Goal: Task Accomplishment & Management: Use online tool/utility

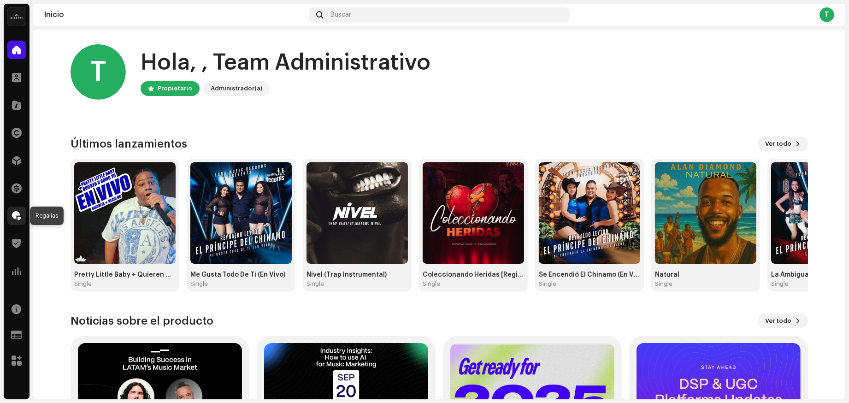
click at [19, 217] on span at bounding box center [16, 215] width 9 height 7
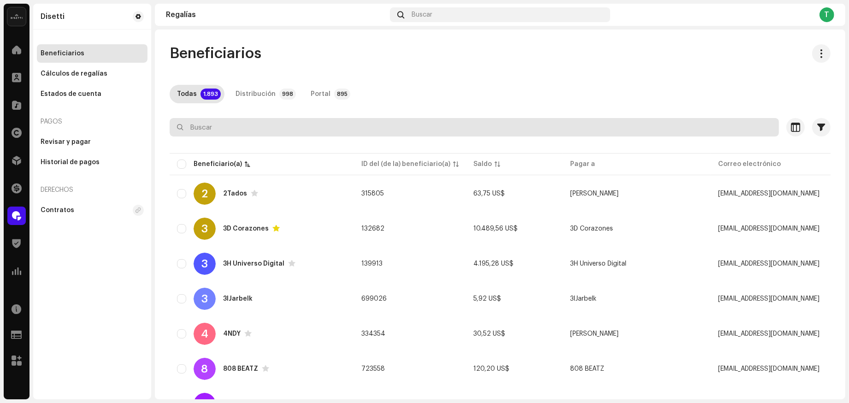
click at [232, 135] on input "text" at bounding box center [475, 127] width 610 height 18
paste input "[EMAIL_ADDRESS][DOMAIN_NAME]"
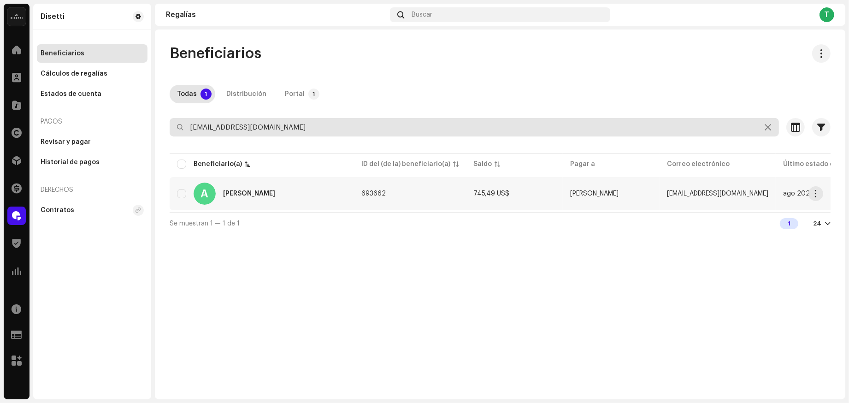
type input "[EMAIL_ADDRESS][DOMAIN_NAME]"
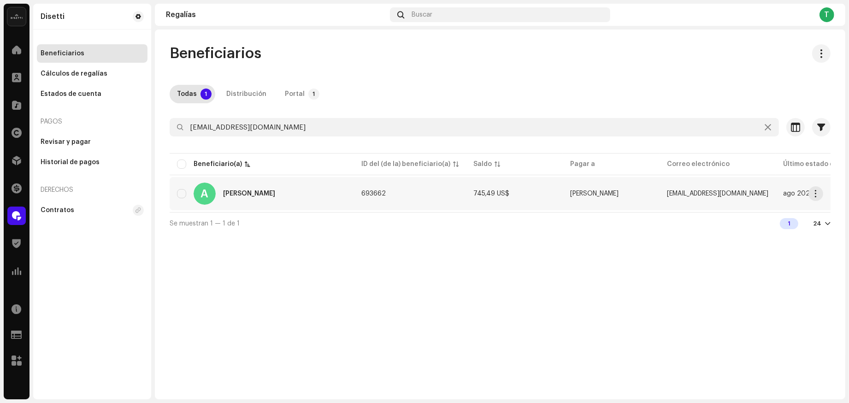
click at [242, 199] on div "A [PERSON_NAME]" at bounding box center [262, 194] width 170 height 22
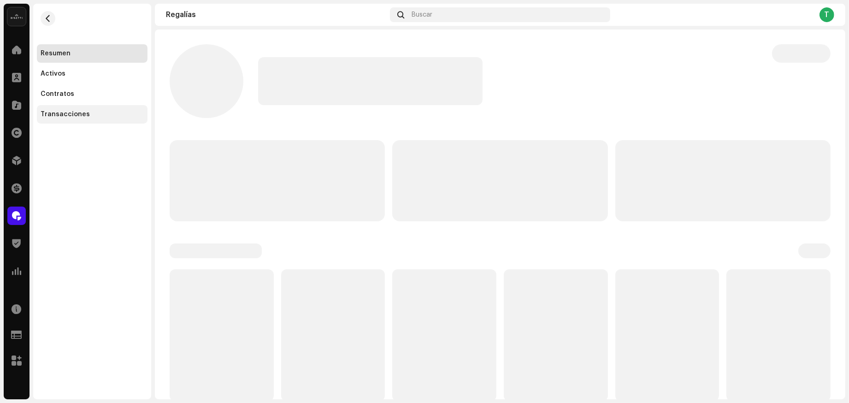
click at [99, 116] on div "Transacciones" at bounding box center [92, 114] width 103 height 7
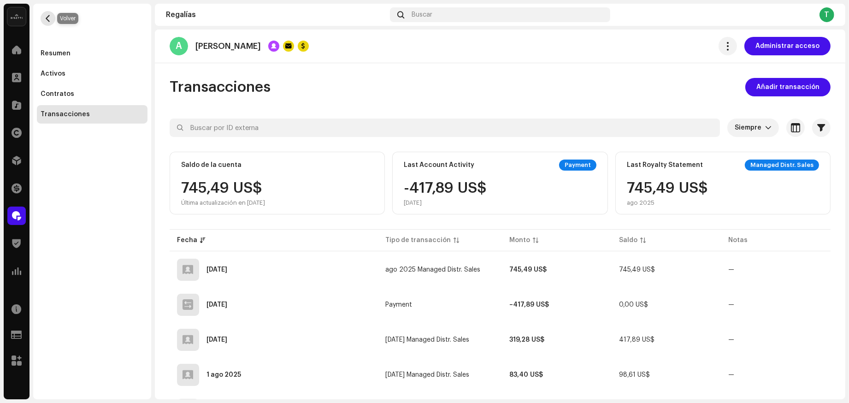
click at [45, 21] on span "button" at bounding box center [48, 18] width 7 height 7
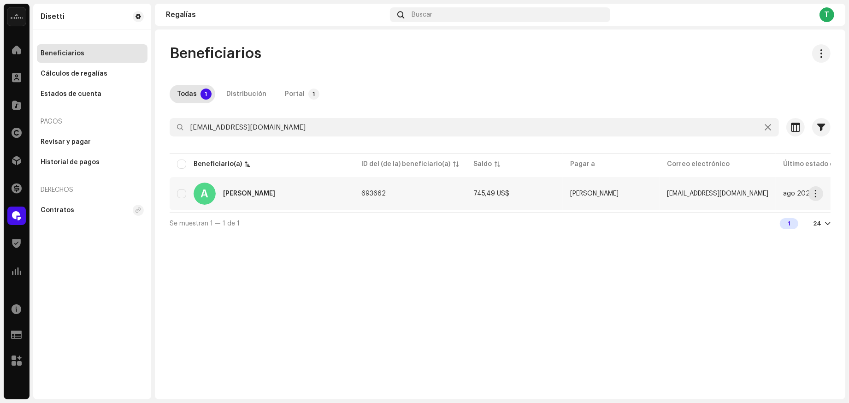
click at [249, 199] on div "A [PERSON_NAME]" at bounding box center [262, 194] width 170 height 22
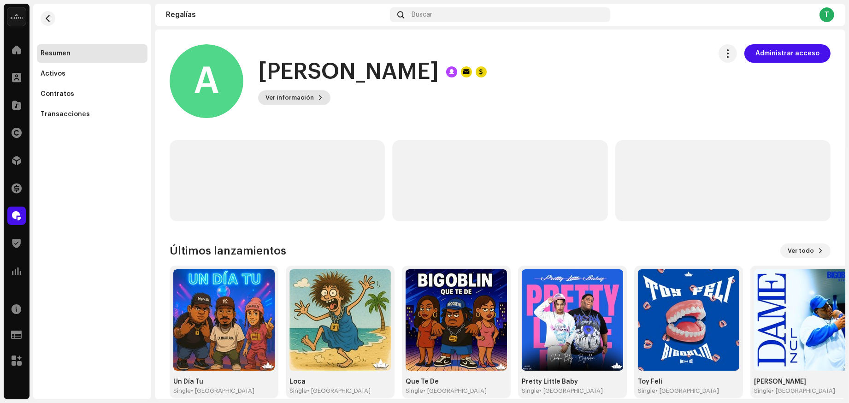
click at [278, 94] on span "Ver información" at bounding box center [290, 98] width 48 height 18
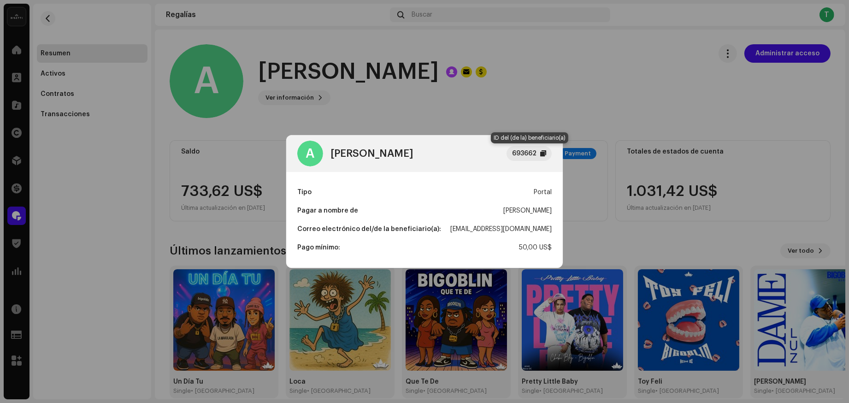
click at [544, 152] on div at bounding box center [543, 153] width 6 height 7
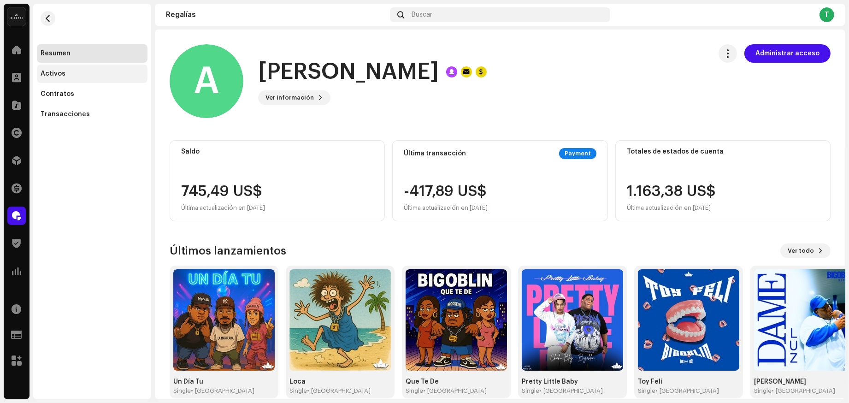
drag, startPoint x: 248, startPoint y: 113, endPoint x: 130, endPoint y: 75, distance: 123.5
click at [247, 113] on div "A [PERSON_NAME] 693662 Tipo Portal Pagar a nombre de [PERSON_NAME] Correo elect…" at bounding box center [424, 201] width 849 height 403
click at [54, 19] on button "button" at bounding box center [48, 18] width 15 height 15
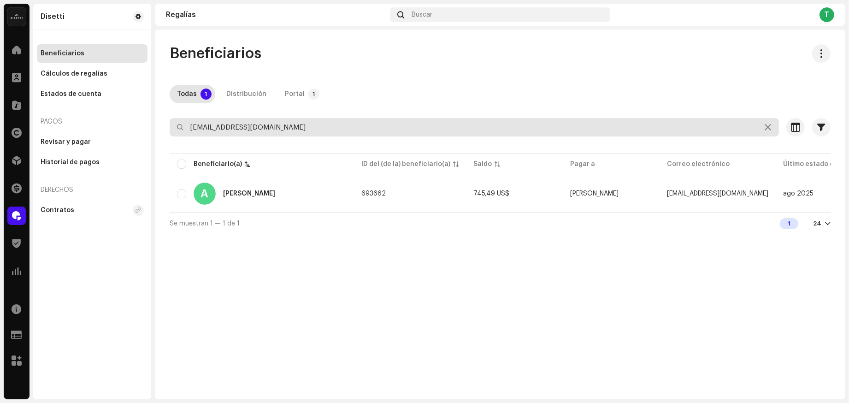
drag, startPoint x: 283, startPoint y: 124, endPoint x: 181, endPoint y: 123, distance: 101.9
click at [181, 123] on div "[EMAIL_ADDRESS][DOMAIN_NAME]" at bounding box center [475, 127] width 610 height 18
type input "trueno"
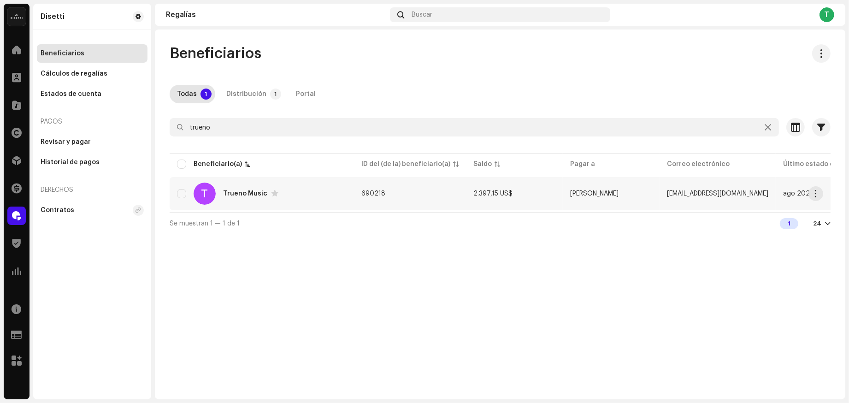
click at [226, 192] on div "Trueno Music" at bounding box center [245, 193] width 44 height 6
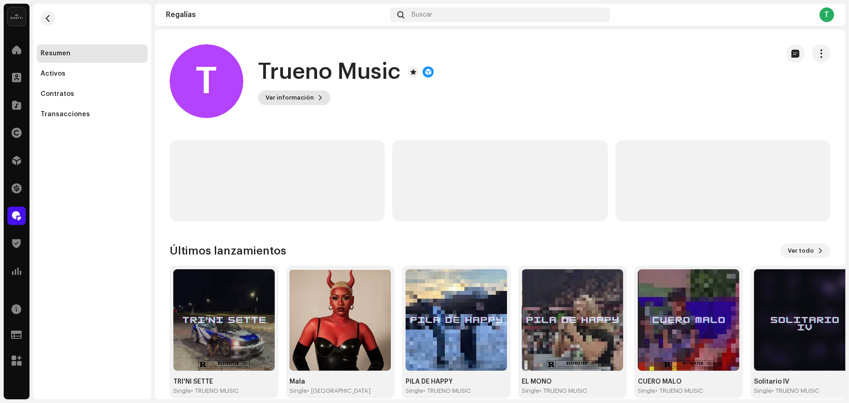
click at [306, 97] on span "Ver información" at bounding box center [290, 98] width 48 height 18
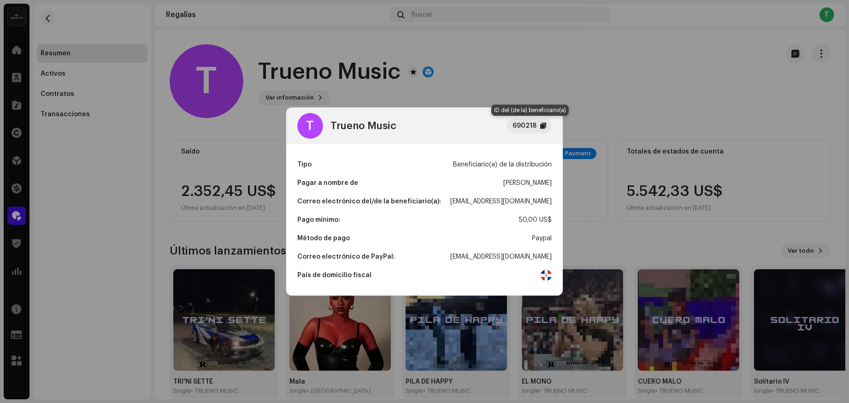
click at [542, 128] on div at bounding box center [543, 125] width 6 height 7
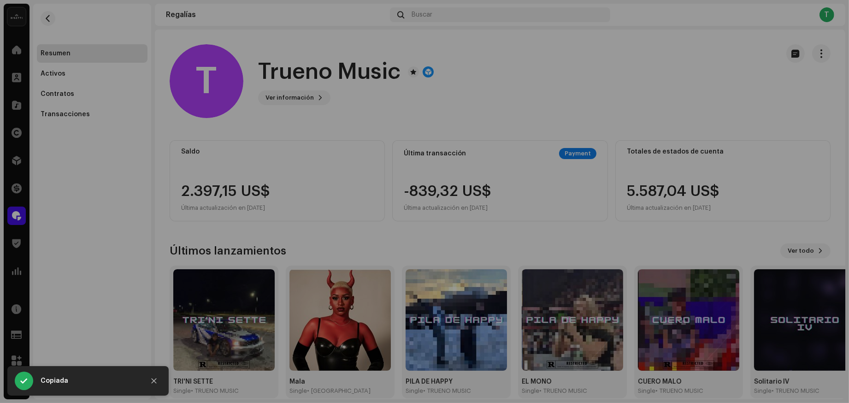
click at [448, 87] on div "T Trueno Music 690218 Tipo Beneficiario(a) de la distribución Pagar a nombre de…" at bounding box center [424, 201] width 849 height 403
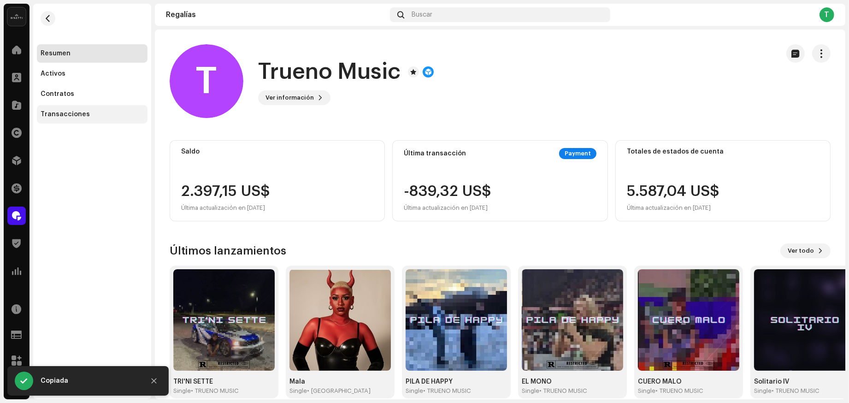
click at [49, 114] on div "Transacciones" at bounding box center [65, 114] width 49 height 7
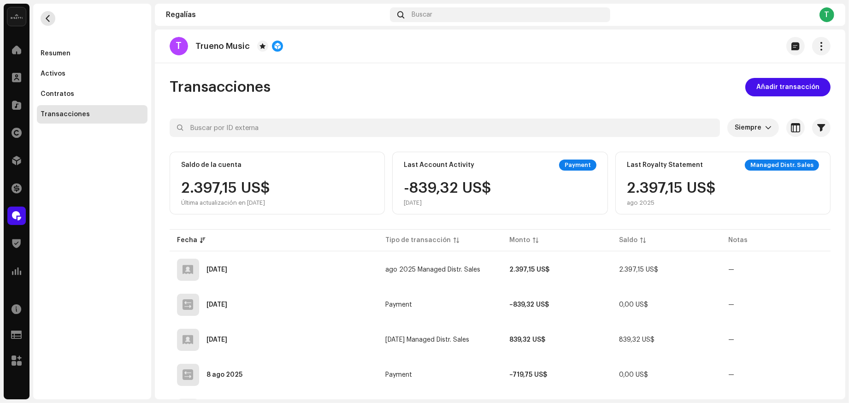
click at [47, 15] on span "button" at bounding box center [48, 18] width 7 height 7
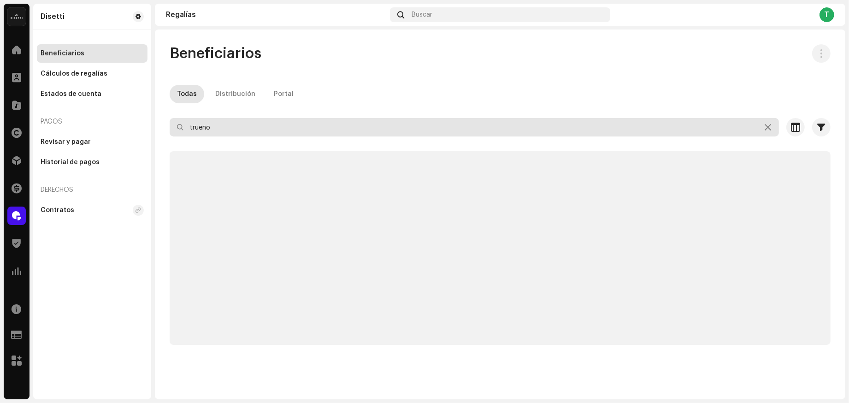
drag, startPoint x: 253, startPoint y: 130, endPoint x: 113, endPoint y: 124, distance: 140.3
click at [111, 123] on div "[PERSON_NAME] Inicio Clientes Catálogo Derechos Distribución Financiar Regalías…" at bounding box center [424, 201] width 849 height 403
paste input "GANTIRES INC"
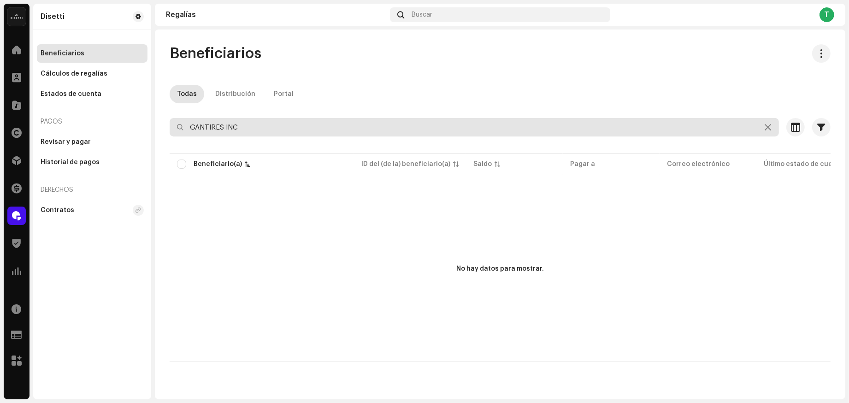
drag, startPoint x: 253, startPoint y: 127, endPoint x: 219, endPoint y: 126, distance: 34.6
click at [219, 126] on input "GANTIRES INC" at bounding box center [475, 127] width 610 height 18
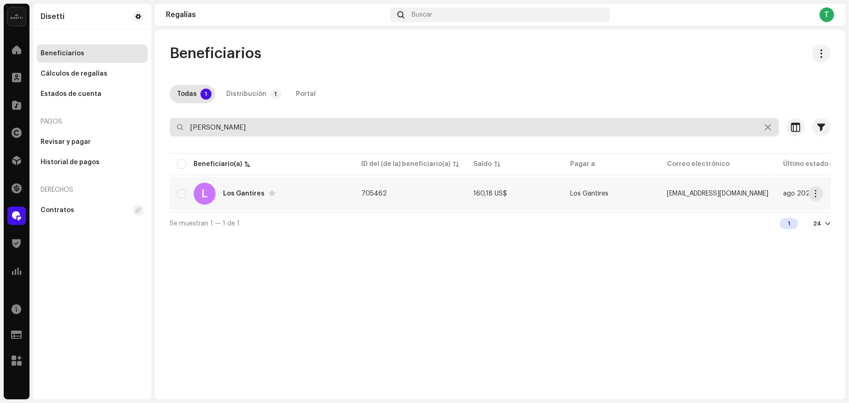
type input "[PERSON_NAME]"
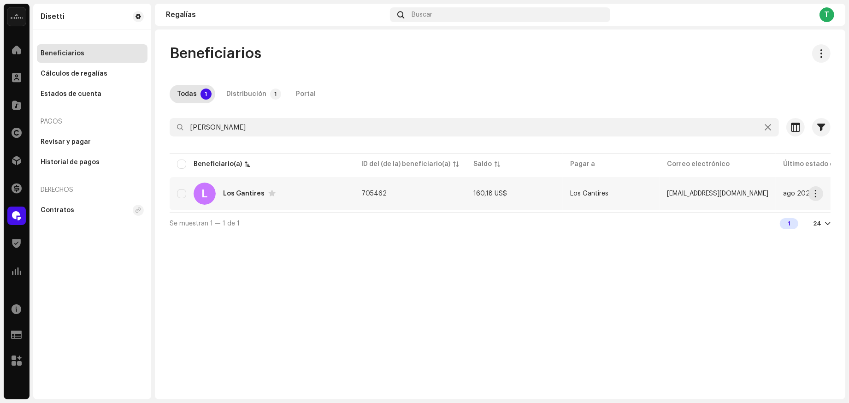
click at [225, 189] on div "L Los Gantires" at bounding box center [262, 194] width 170 height 22
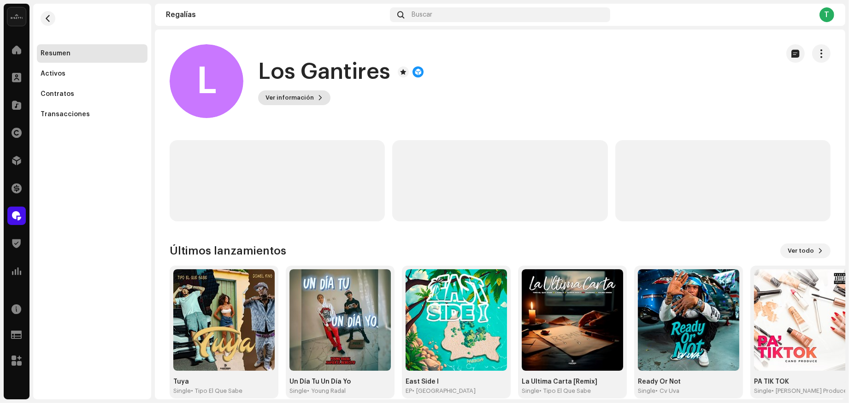
click at [322, 100] on button "Ver información" at bounding box center [294, 97] width 72 height 15
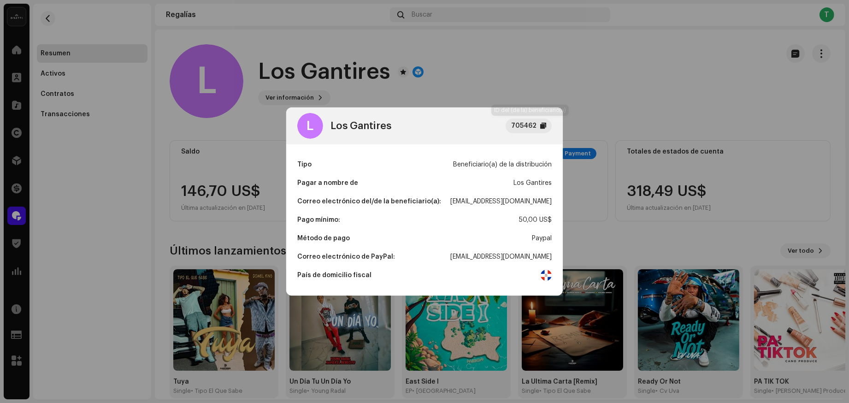
click at [547, 129] on div "705462" at bounding box center [529, 125] width 46 height 15
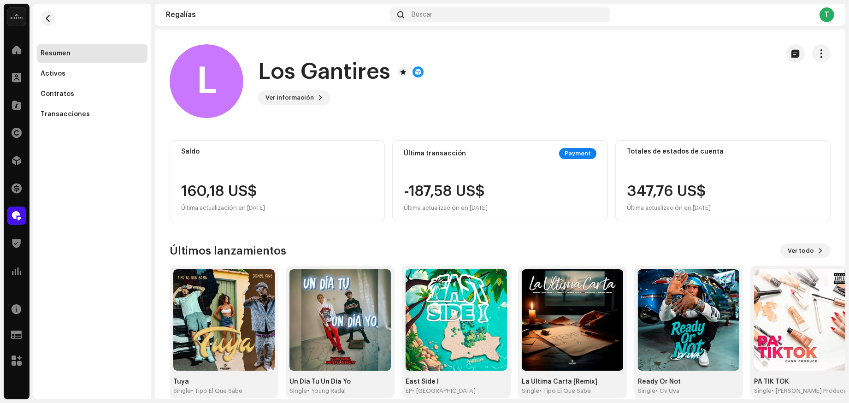
drag, startPoint x: 657, startPoint y: 98, endPoint x: 636, endPoint y: 29, distance: 72.6
click at [657, 98] on div "L Los Gantires 705462 Tipo Beneficiario(a) de la distribución Pagar a nombre de…" at bounding box center [424, 201] width 849 height 403
click at [57, 20] on re-m-nav-back at bounding box center [48, 24] width 22 height 41
click at [53, 19] on button "button" at bounding box center [48, 18] width 15 height 15
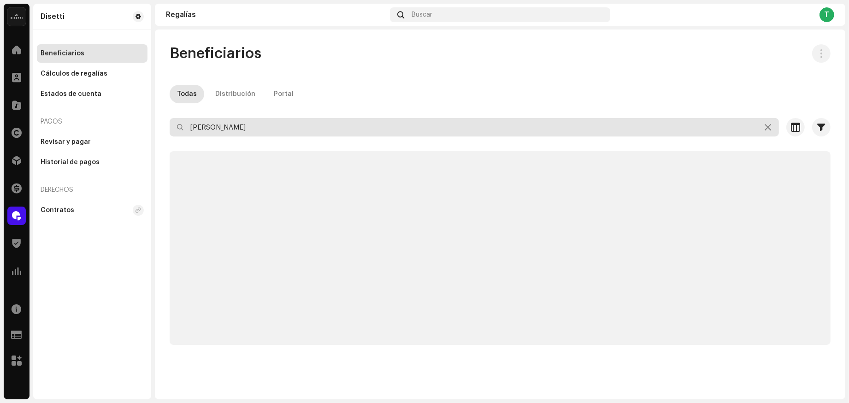
click at [248, 120] on input "[PERSON_NAME]" at bounding box center [475, 127] width 610 height 18
click at [247, 119] on input "[PERSON_NAME]" at bounding box center [475, 127] width 610 height 18
click at [247, 120] on input "[PERSON_NAME]" at bounding box center [475, 127] width 610 height 18
click at [247, 119] on input "[PERSON_NAME]" at bounding box center [475, 127] width 610 height 18
paste input "[PERSON_NAME]"
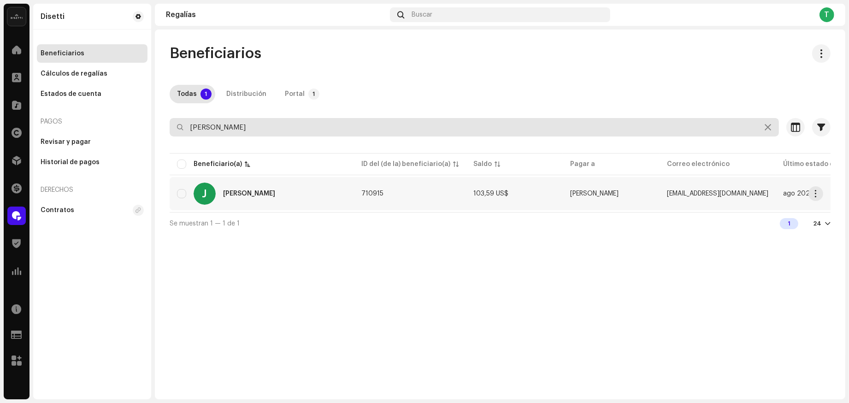
type input "[PERSON_NAME]"
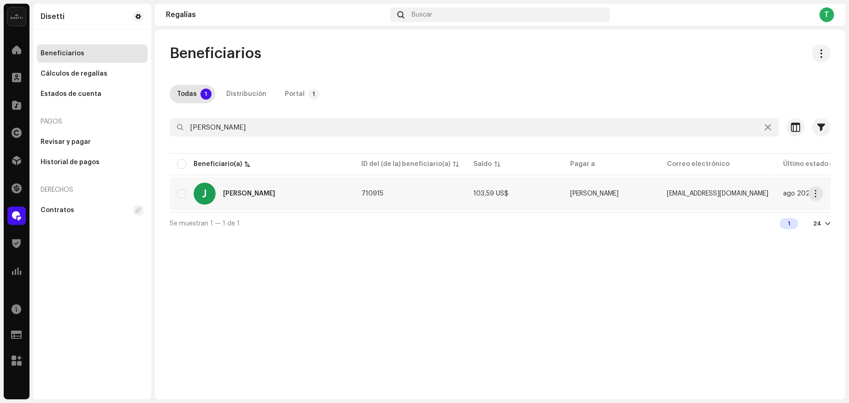
click at [231, 194] on div "[PERSON_NAME]" at bounding box center [249, 193] width 52 height 6
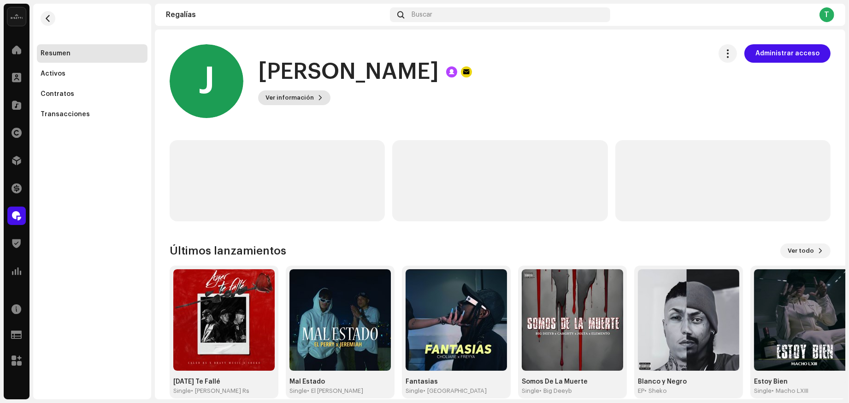
click at [309, 102] on span "Ver información" at bounding box center [290, 98] width 48 height 18
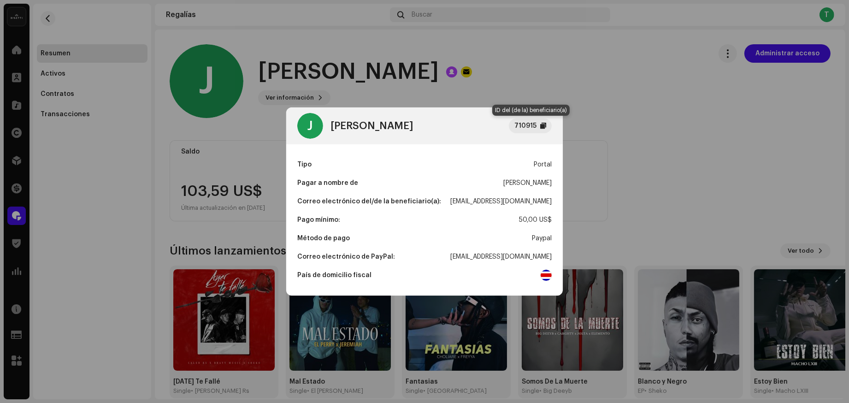
click at [546, 126] on div at bounding box center [543, 125] width 6 height 7
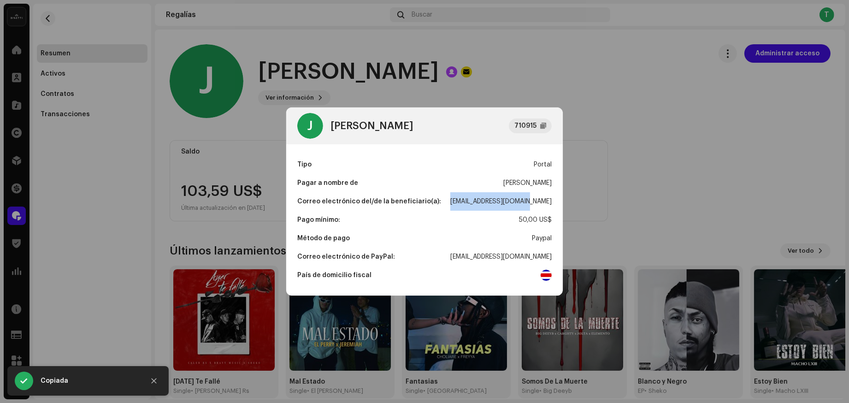
drag, startPoint x: 480, startPoint y: 203, endPoint x: 423, endPoint y: 146, distance: 80.9
click at [571, 205] on div "J [PERSON_NAME] 710915 Tipo Portal Pagar a nombre de [PERSON_NAME] Correo elect…" at bounding box center [424, 201] width 849 height 403
copy div "[EMAIL_ADDRESS][DOMAIN_NAME]"
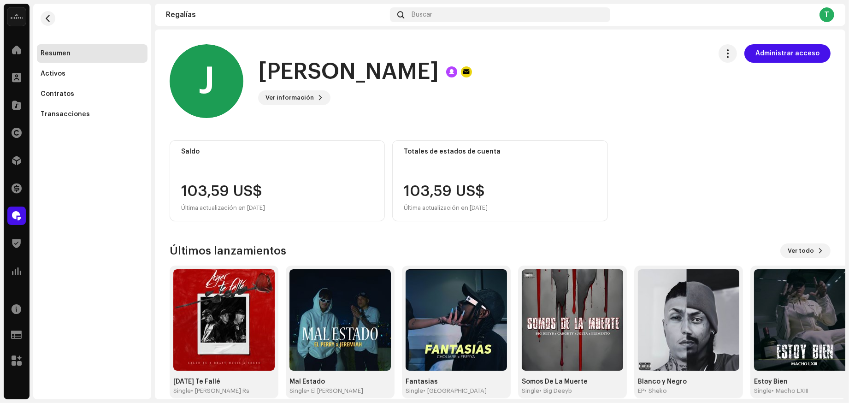
click at [595, 58] on div "J [PERSON_NAME] 710915 Tipo Portal Pagar a nombre de [PERSON_NAME] Correo elect…" at bounding box center [424, 201] width 849 height 403
click at [50, 20] on span "button" at bounding box center [48, 18] width 7 height 7
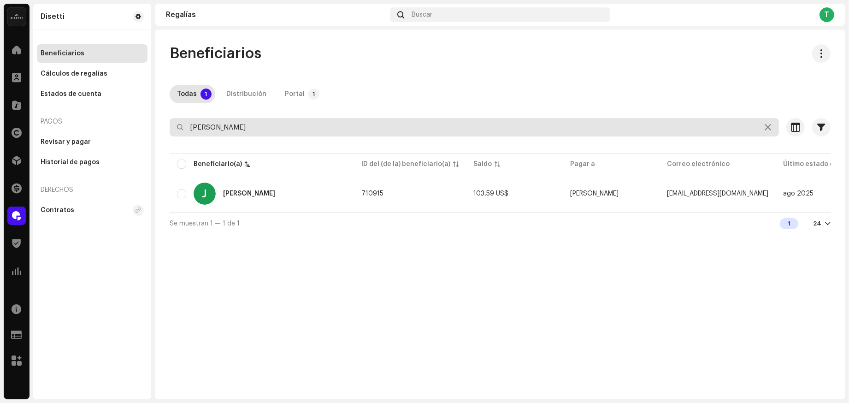
click at [227, 133] on input "[PERSON_NAME]" at bounding box center [475, 127] width 610 height 18
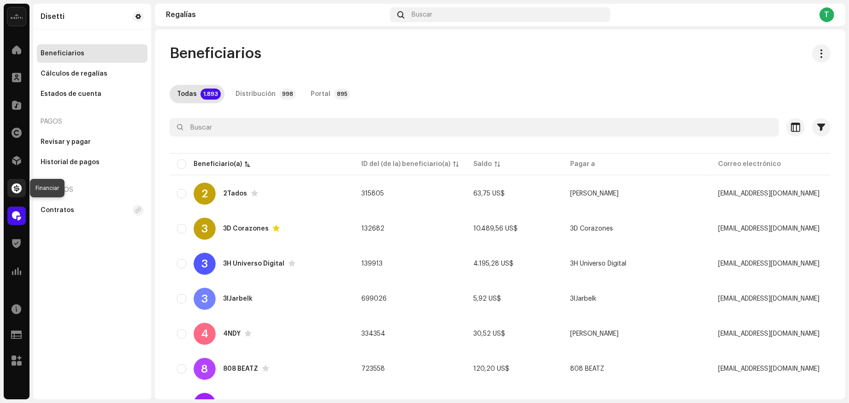
click at [20, 194] on div at bounding box center [16, 188] width 18 height 18
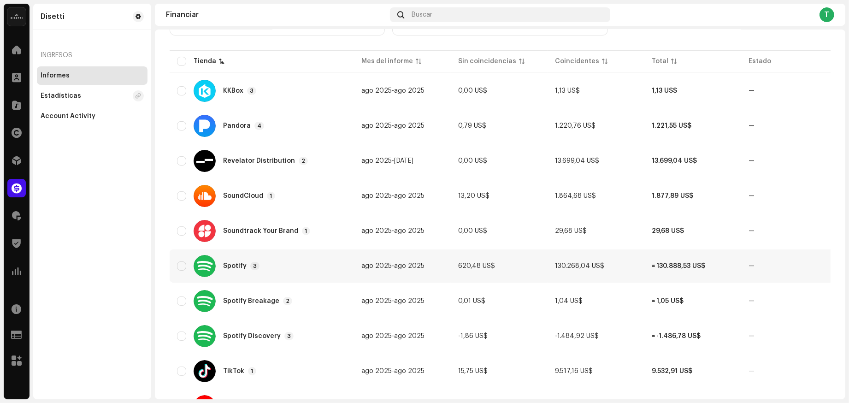
scroll to position [199, 0]
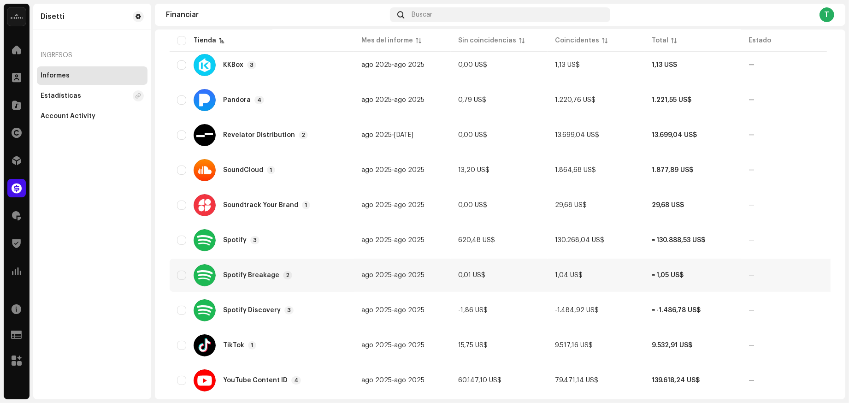
click at [226, 278] on div "Spotify Breakage" at bounding box center [251, 275] width 56 height 6
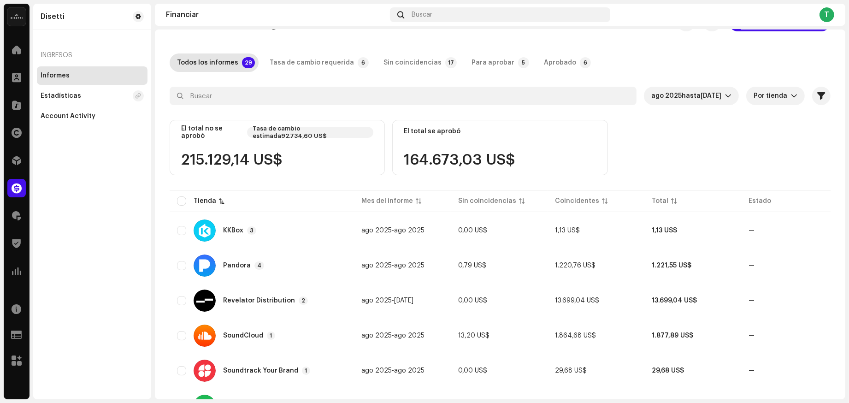
scroll to position [0, 0]
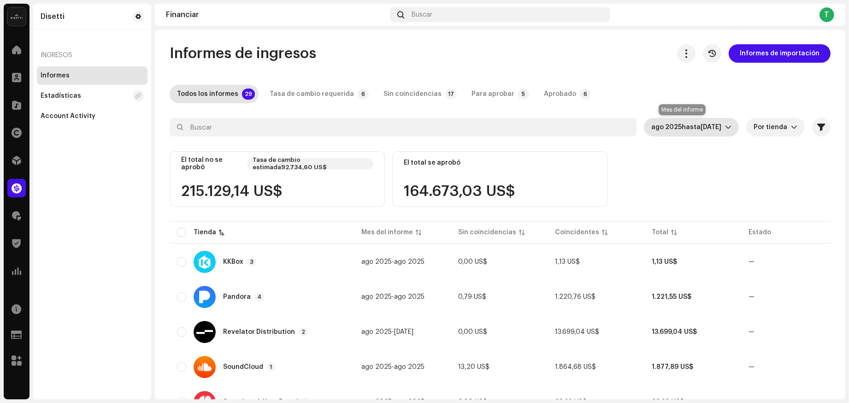
click at [712, 126] on span "[DATE]" at bounding box center [711, 127] width 21 height 6
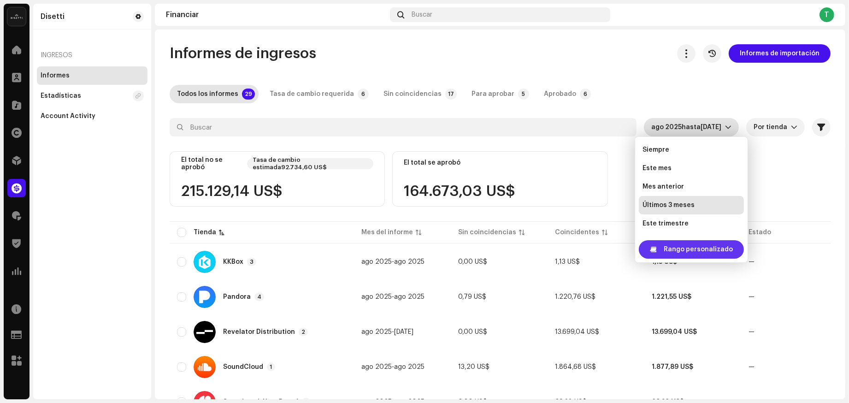
scroll to position [15, 0]
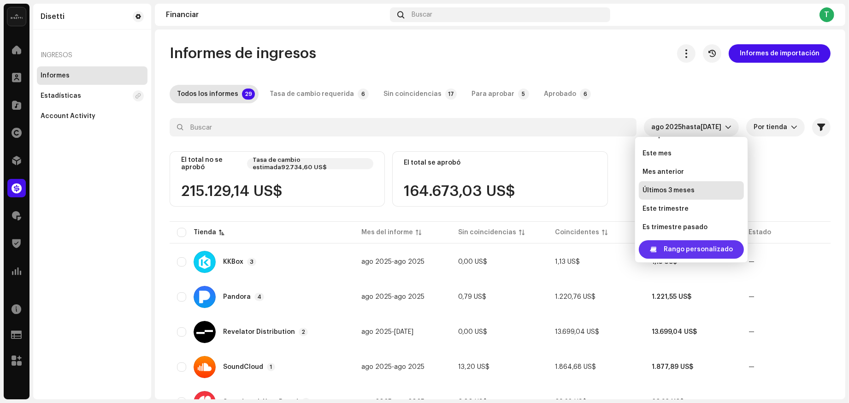
click at [675, 246] on span "Rango personalizado" at bounding box center [698, 249] width 69 height 18
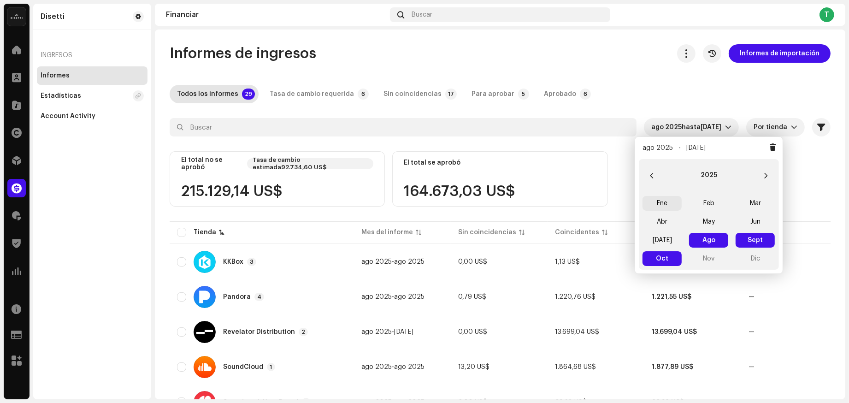
click at [666, 203] on span "Ene" at bounding box center [662, 203] width 39 height 15
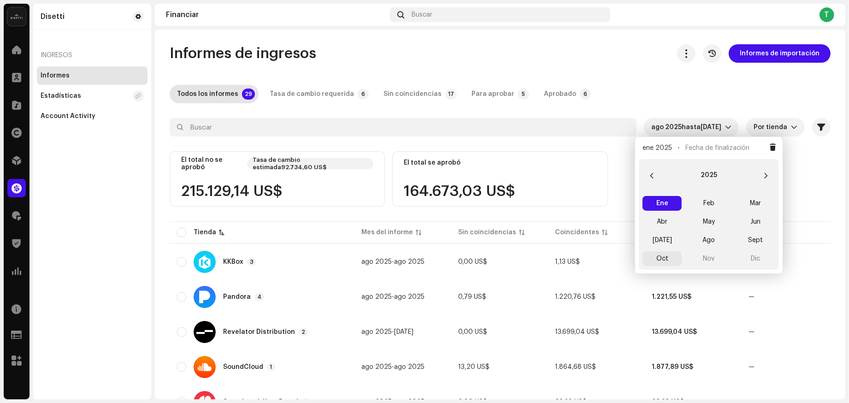
click at [664, 259] on span "Oct" at bounding box center [662, 258] width 39 height 15
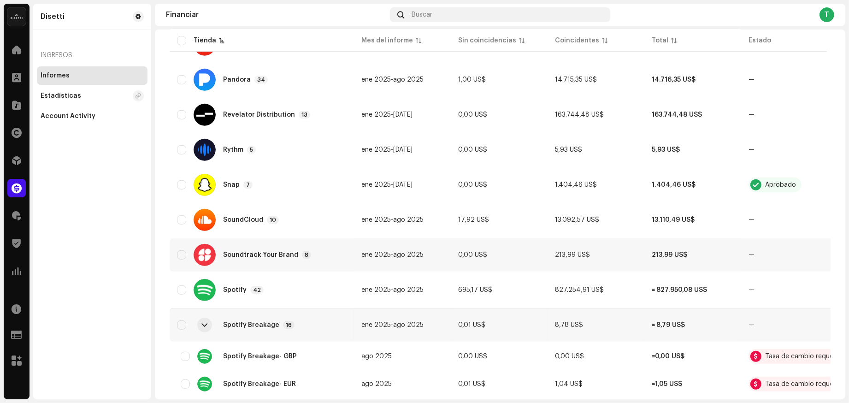
scroll to position [817, 0]
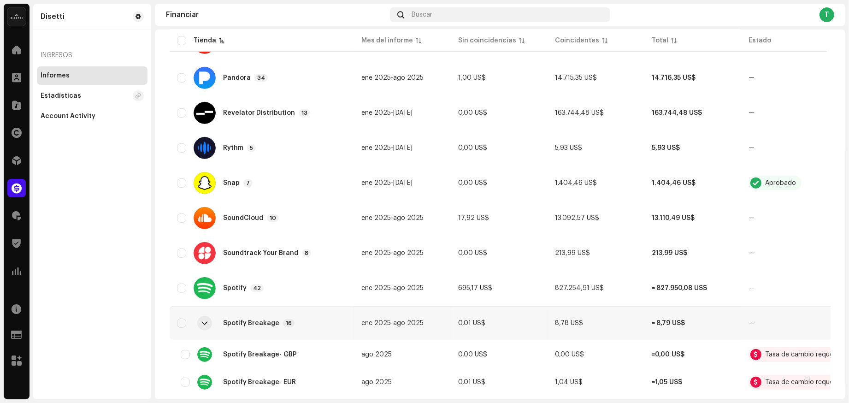
drag, startPoint x: 252, startPoint y: 327, endPoint x: 308, endPoint y: 319, distance: 56.9
click at [252, 327] on div "Spotify Breakage 16" at bounding box center [262, 323] width 170 height 22
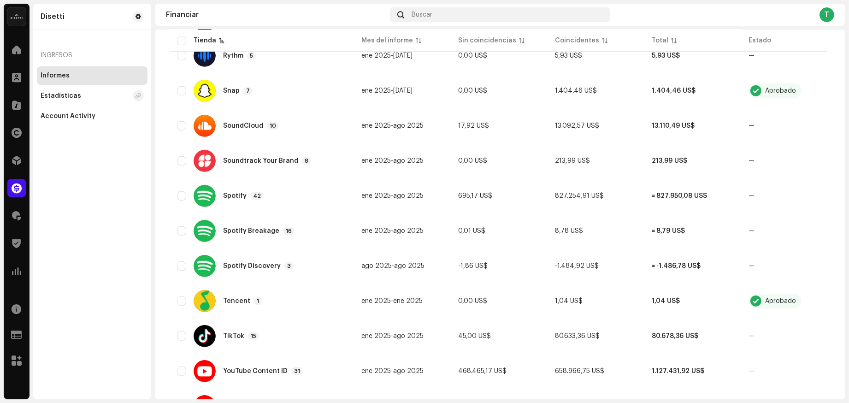
scroll to position [911, 0]
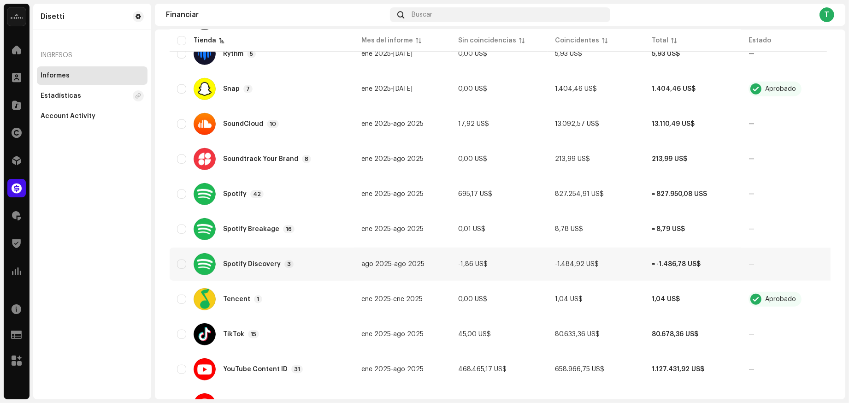
click at [268, 260] on div "Spotify Discovery 3" at bounding box center [258, 264] width 71 height 8
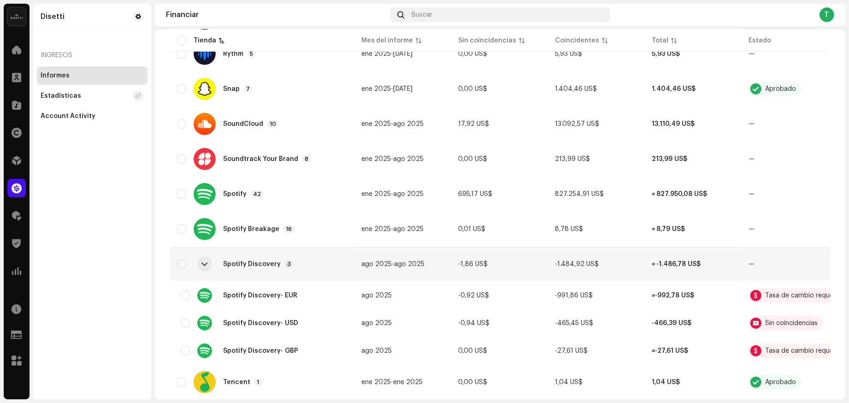
click at [225, 261] on div "Spotify Discovery" at bounding box center [252, 264] width 58 height 6
